Goal: Information Seeking & Learning: Learn about a topic

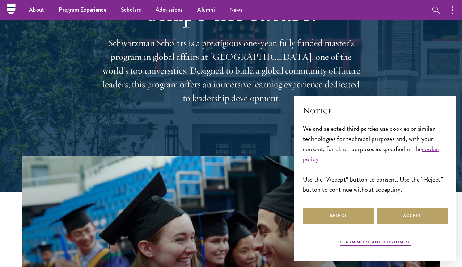
scroll to position [72, 0]
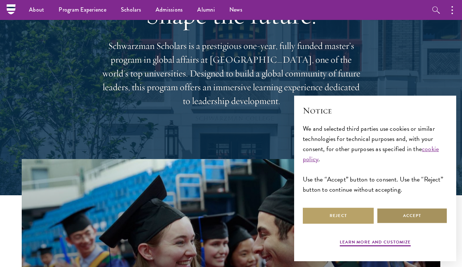
click at [413, 218] on button "Accept" at bounding box center [412, 215] width 71 height 16
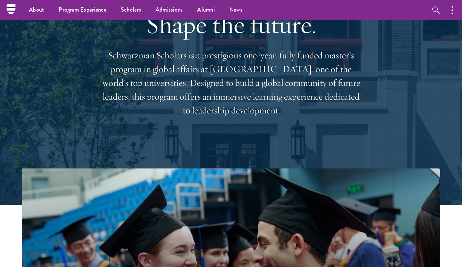
scroll to position [0, 0]
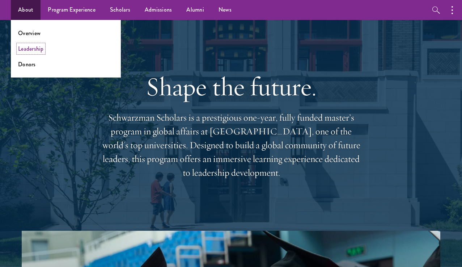
click at [37, 51] on link "Leadership" at bounding box center [31, 49] width 26 height 8
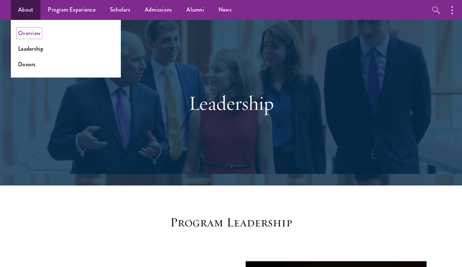
click at [33, 34] on link "Overview" at bounding box center [29, 33] width 22 height 8
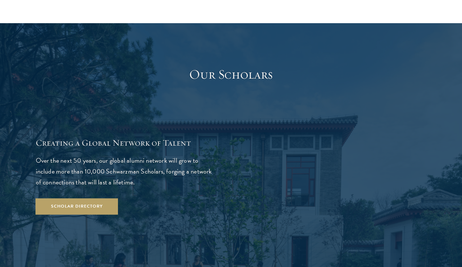
scroll to position [1136, 0]
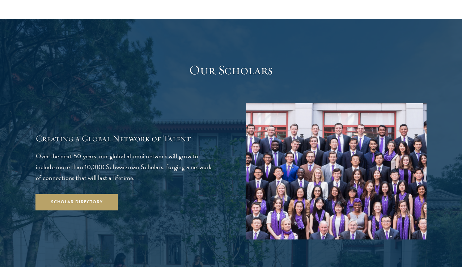
click at [186, 103] on div "Creating a Global Network of Talent Over the next 50 years, our global alumni n…" at bounding box center [231, 171] width 391 height 136
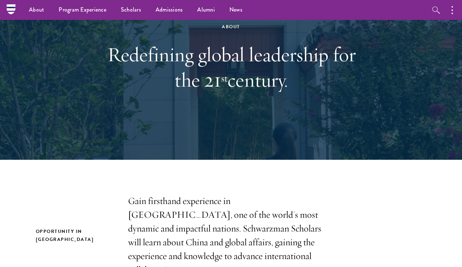
scroll to position [0, 0]
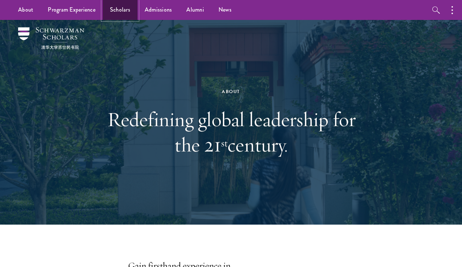
click at [121, 9] on link "Scholars" at bounding box center [120, 10] width 35 height 20
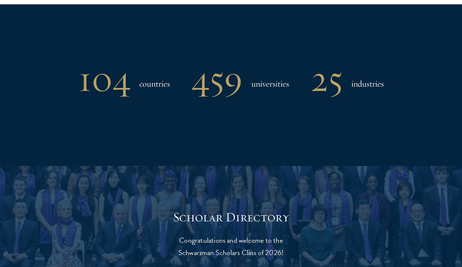
scroll to position [614, 0]
